Goal: Information Seeking & Learning: Check status

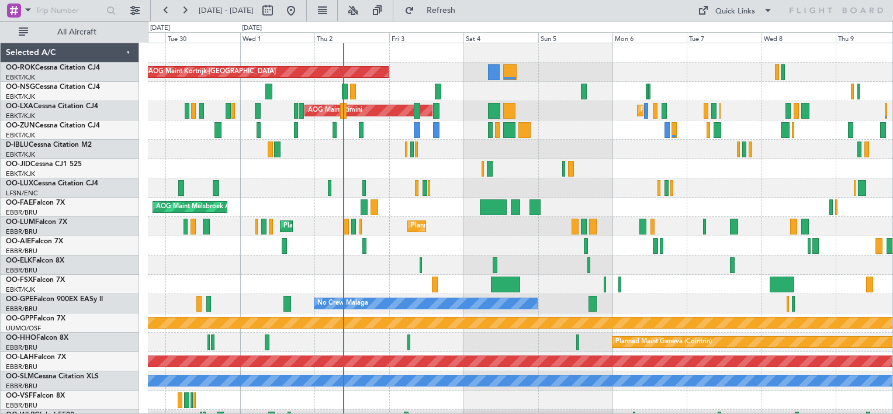
click at [497, 141] on div "AOG Maint Kortrijk-[GEOGRAPHIC_DATA] Planned Maint [GEOGRAPHIC_DATA]-[GEOGRAPHI…" at bounding box center [520, 236] width 744 height 386
click at [656, 87] on div at bounding box center [520, 91] width 744 height 19
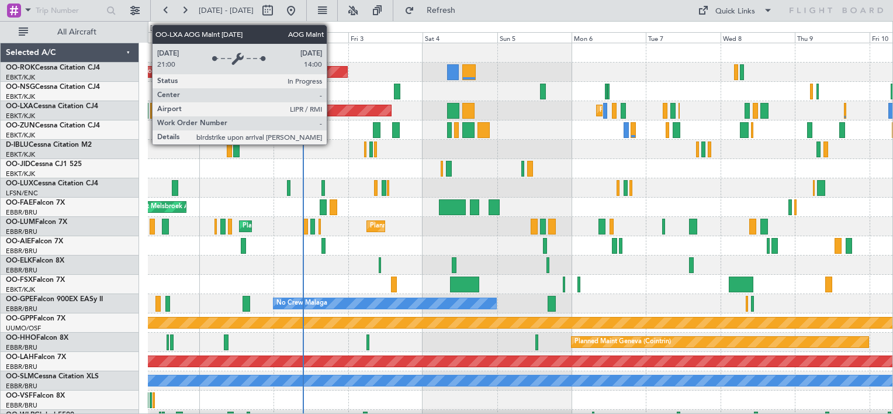
click at [332, 108] on div "AOG Maint Rimini" at bounding box center [327, 110] width 126 height 11
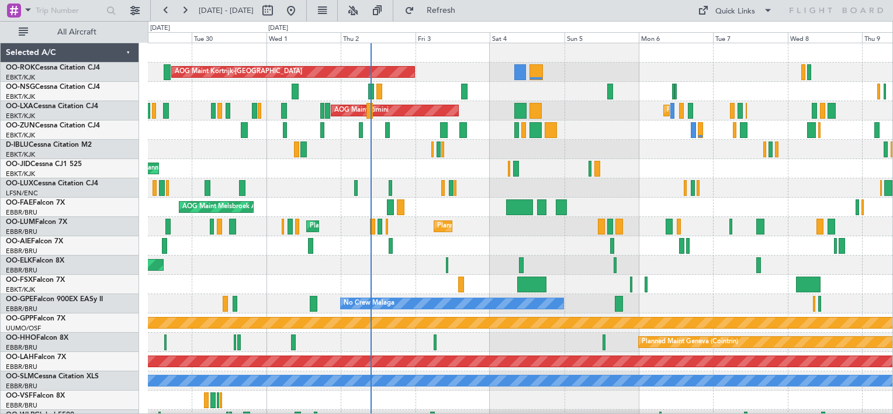
click at [382, 169] on div "AOG Maint Kortrijk-[GEOGRAPHIC_DATA] AOG Maint [GEOGRAPHIC_DATA] Planned Maint …" at bounding box center [520, 236] width 744 height 386
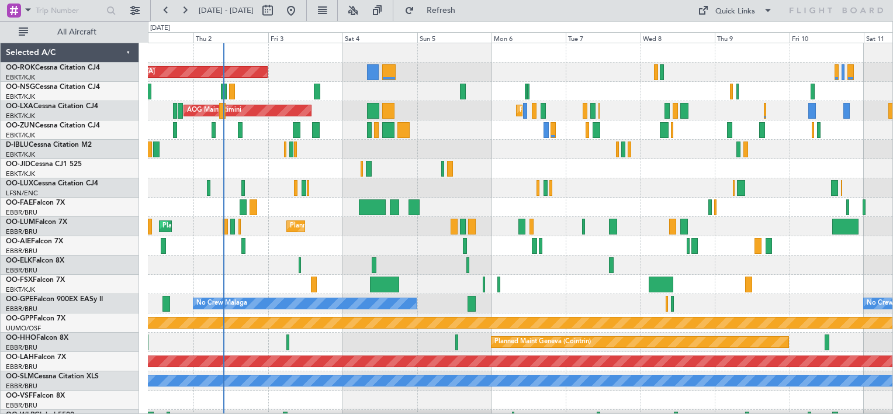
click at [504, 188] on div "AOG Maint Kortrijk-[GEOGRAPHIC_DATA] AOG Maint [GEOGRAPHIC_DATA] Planned Maint …" at bounding box center [520, 236] width 744 height 386
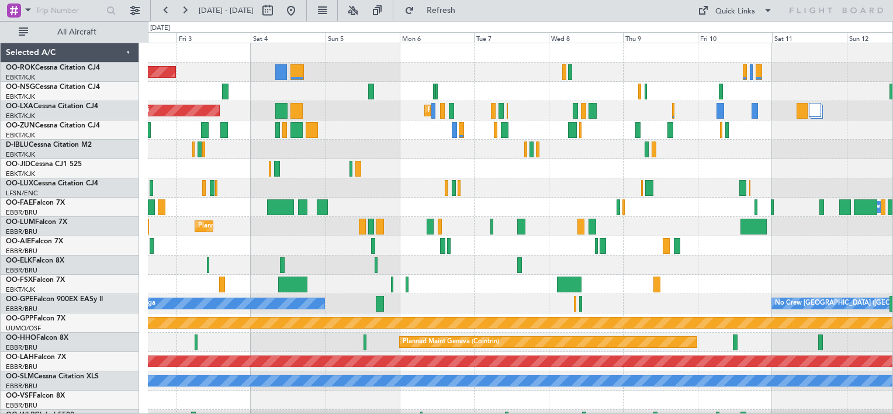
click at [476, 171] on div "AOG Maint Kortrijk-[GEOGRAPHIC_DATA] AOG Maint [GEOGRAPHIC_DATA] Planned Maint …" at bounding box center [520, 236] width 744 height 386
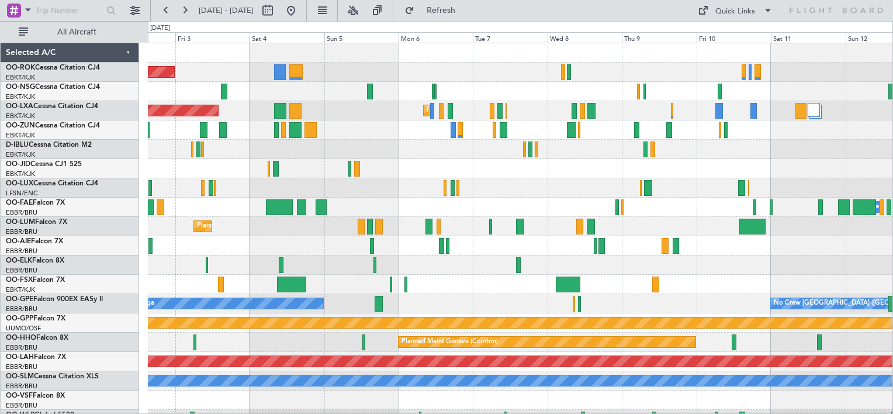
click at [421, 175] on div "AOG Maint Kortrijk-[GEOGRAPHIC_DATA] AOG Maint [GEOGRAPHIC_DATA] Planned Maint …" at bounding box center [520, 236] width 744 height 386
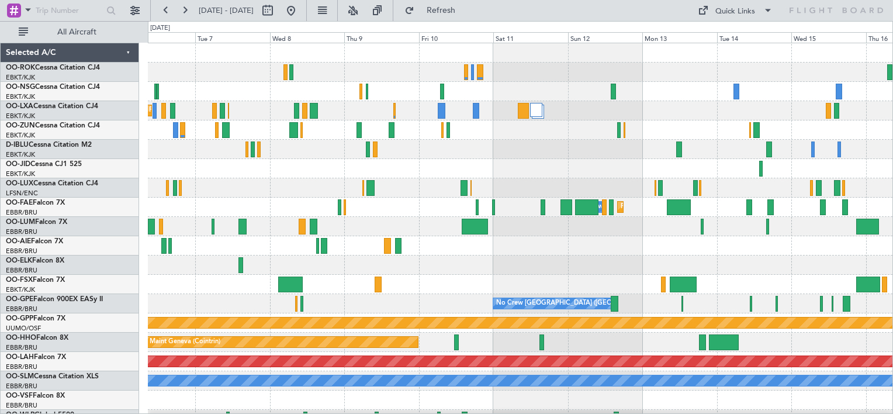
click at [418, 192] on div "Planned Maint Kortrijk-[GEOGRAPHIC_DATA] Owner [GEOGRAPHIC_DATA] Planned Maint …" at bounding box center [520, 236] width 744 height 386
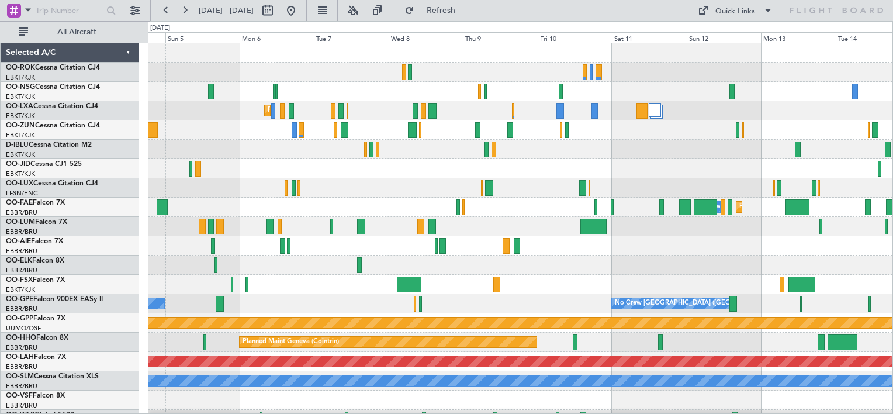
click at [680, 181] on div "AOG Maint Kortrijk-[GEOGRAPHIC_DATA] Planned Maint [GEOGRAPHIC_DATA]-[GEOGRAPHI…" at bounding box center [520, 236] width 744 height 386
